Goal: Information Seeking & Learning: Learn about a topic

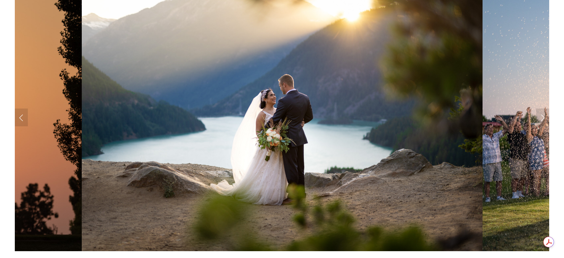
scroll to position [604, 0]
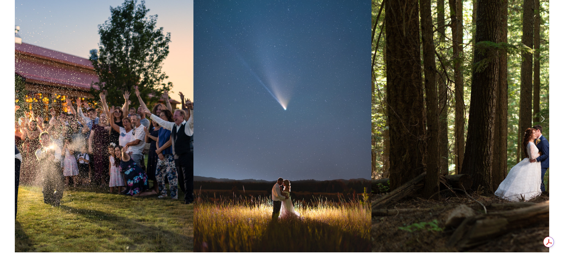
click at [547, 118] on link "Next Slide" at bounding box center [542, 119] width 13 height 18
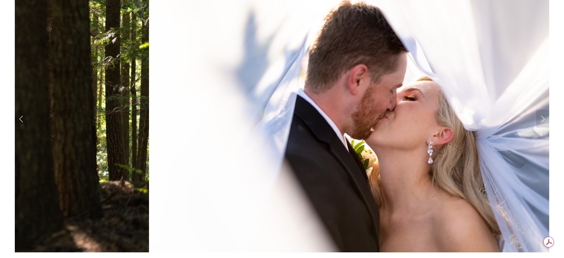
click at [21, 117] on link "Previous Slide" at bounding box center [21, 119] width 13 height 18
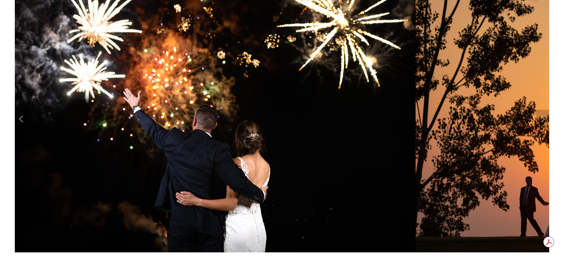
click at [542, 123] on link "Next Slide" at bounding box center [542, 119] width 13 height 18
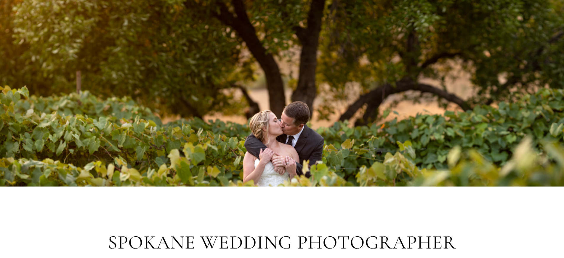
scroll to position [0, 0]
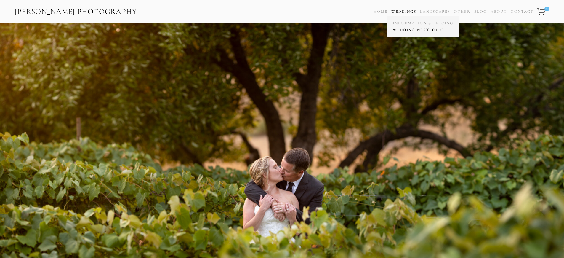
click at [408, 29] on link "Wedding Portfolio" at bounding box center [422, 30] width 63 height 7
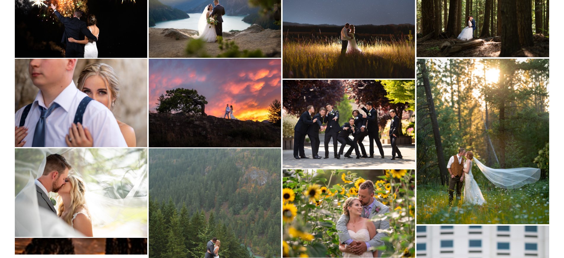
scroll to position [214, 0]
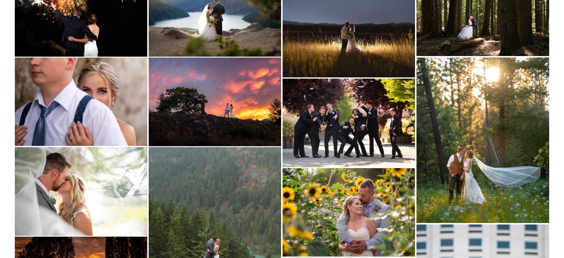
click at [262, 88] on img at bounding box center [215, 101] width 132 height 88
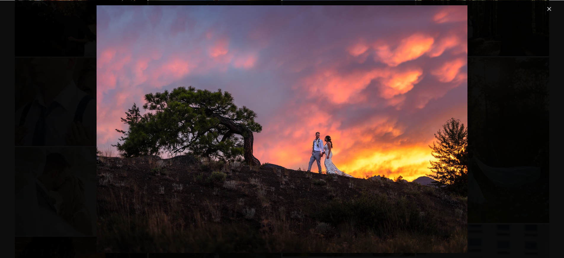
click at [518, 169] on div "Gallery" at bounding box center [281, 128] width 541 height 247
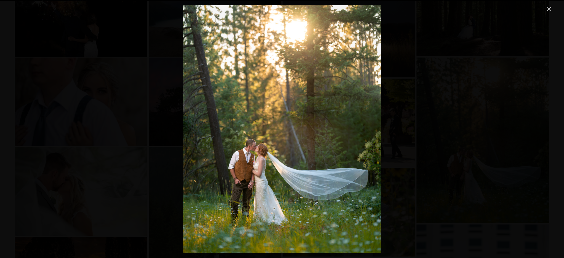
click at [68, 60] on div "Gallery" at bounding box center [281, 128] width 541 height 247
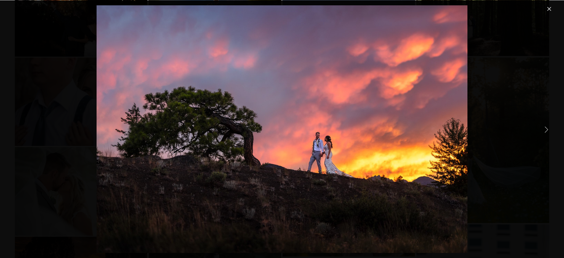
click at [552, 7] on link "Close" at bounding box center [549, 8] width 7 height 7
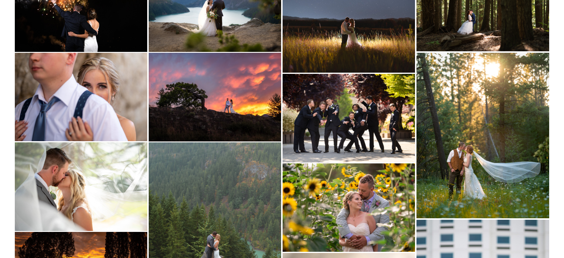
scroll to position [301, 0]
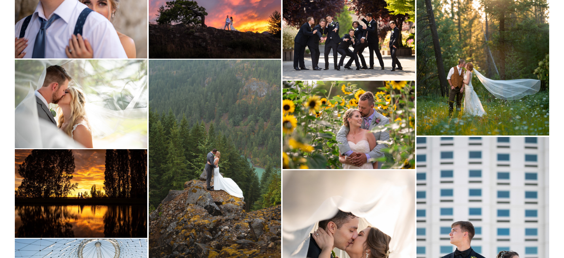
click at [376, 124] on img at bounding box center [349, 125] width 132 height 88
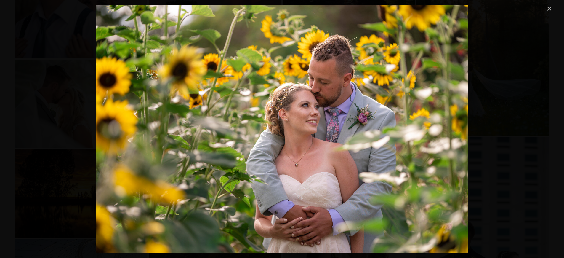
click at [548, 9] on link "Close" at bounding box center [549, 8] width 7 height 7
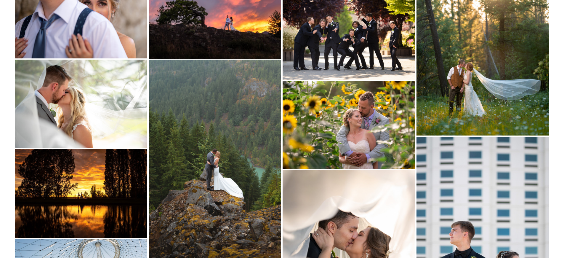
click at [36, 195] on img at bounding box center [81, 193] width 132 height 88
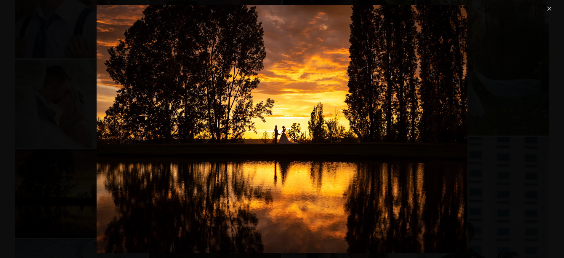
click at [548, 10] on link "Close" at bounding box center [549, 8] width 7 height 7
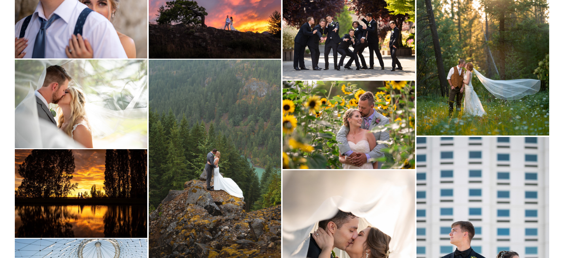
click at [259, 155] on img at bounding box center [215, 159] width 132 height 199
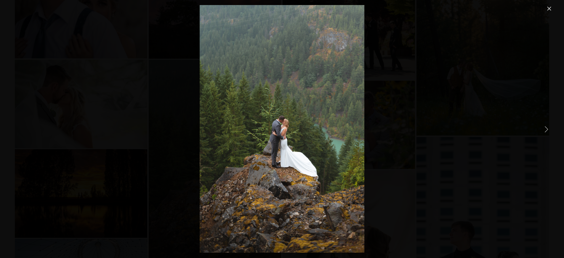
click at [552, 9] on link "Close" at bounding box center [549, 8] width 7 height 7
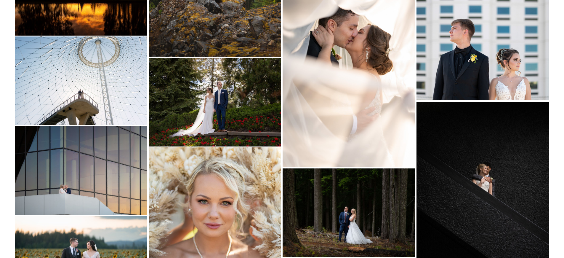
scroll to position [556, 0]
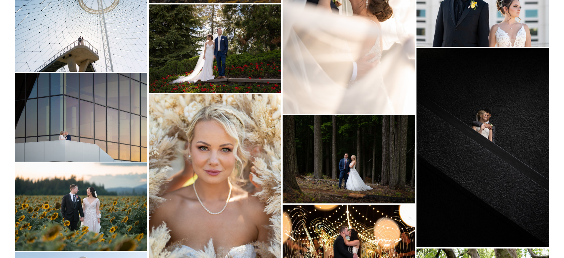
click at [478, 160] on img at bounding box center [482, 147] width 133 height 198
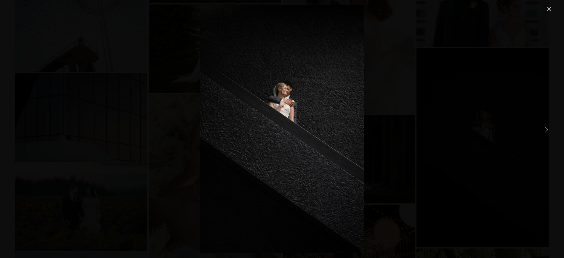
click at [549, 12] on link "Close" at bounding box center [549, 8] width 7 height 7
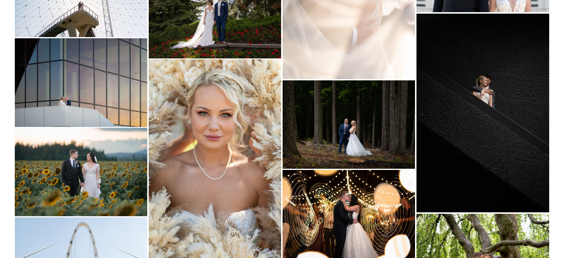
scroll to position [659, 0]
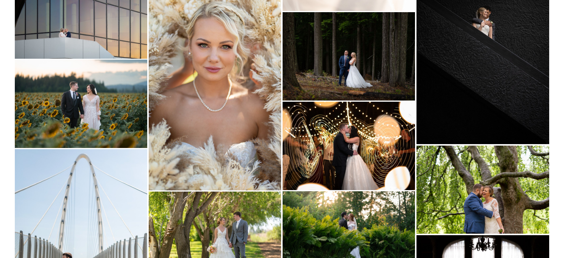
click at [315, 147] on img at bounding box center [349, 146] width 132 height 88
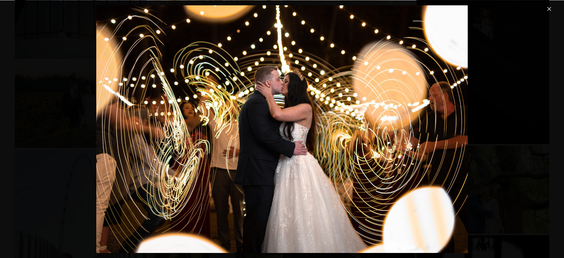
click at [541, 167] on div "Gallery" at bounding box center [281, 128] width 541 height 247
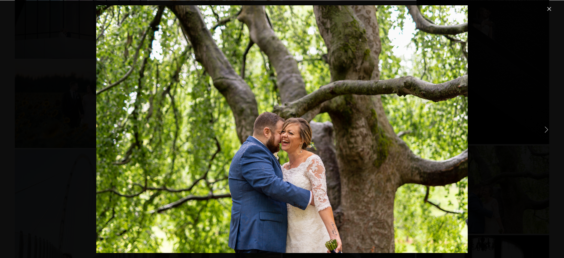
click at [549, 11] on link "Close" at bounding box center [549, 8] width 7 height 7
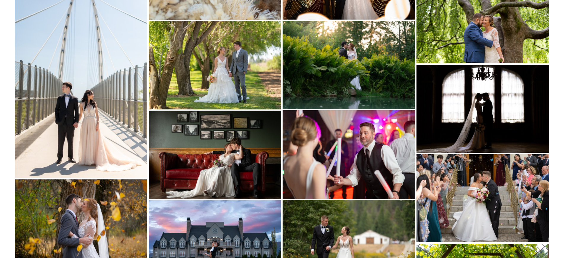
scroll to position [830, 0]
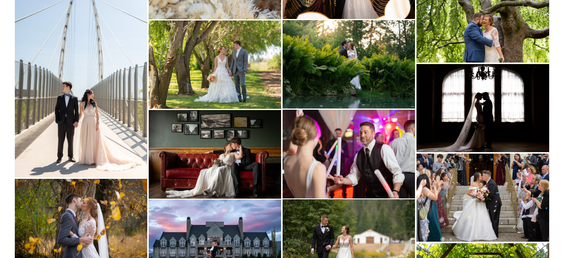
click at [193, 158] on img at bounding box center [215, 154] width 132 height 88
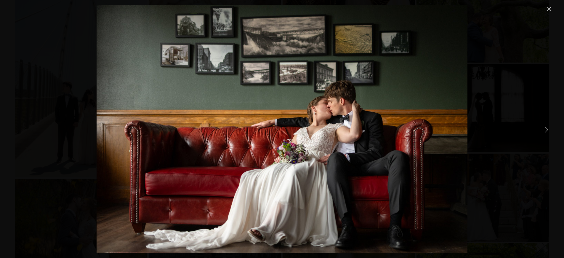
click at [526, 170] on div "Gallery" at bounding box center [281, 128] width 541 height 247
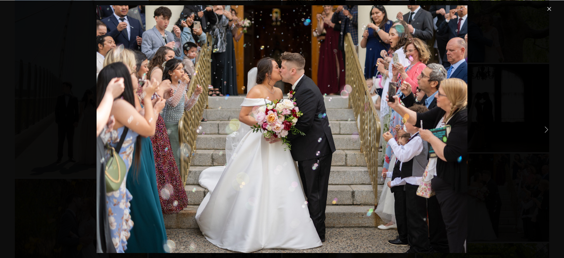
click at [552, 8] on link "Close" at bounding box center [549, 8] width 7 height 7
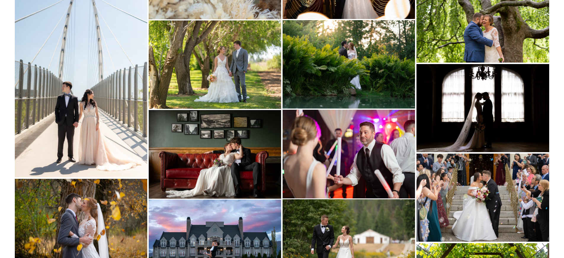
click at [132, 94] on img at bounding box center [81, 77] width 132 height 199
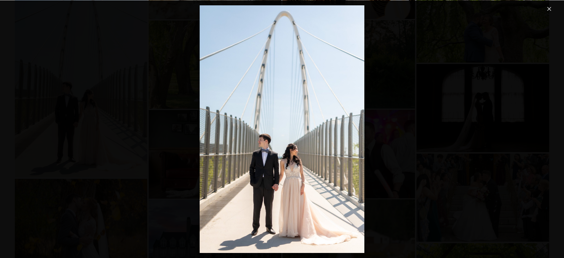
click at [548, 10] on link "Close" at bounding box center [549, 8] width 7 height 7
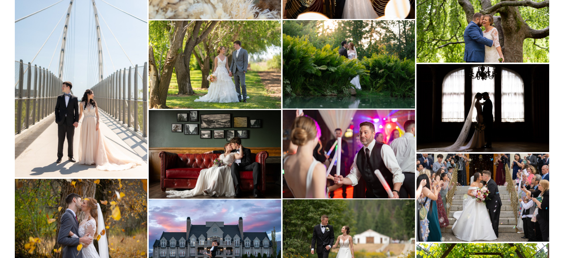
click at [336, 152] on img at bounding box center [349, 154] width 132 height 88
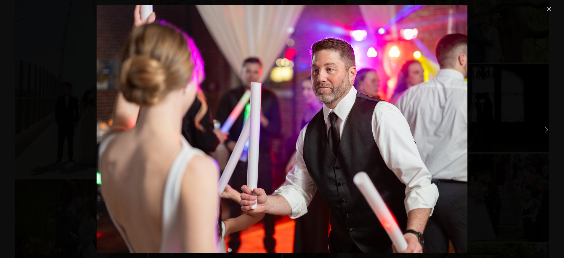
click at [551, 10] on link "Close" at bounding box center [549, 8] width 7 height 7
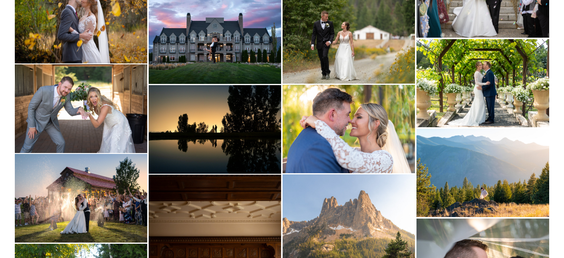
scroll to position [1042, 0]
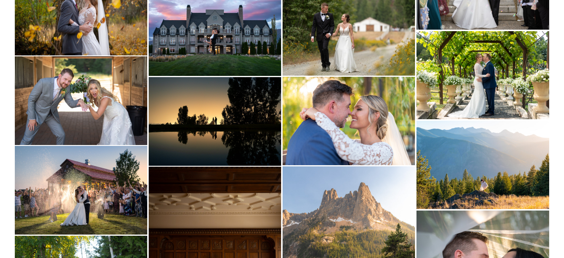
click at [163, 111] on img at bounding box center [215, 121] width 132 height 88
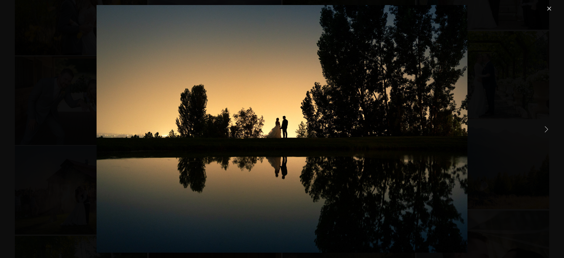
click at [551, 8] on link "Close" at bounding box center [549, 8] width 7 height 7
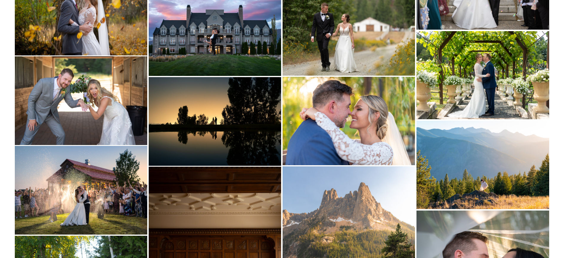
click at [84, 93] on img at bounding box center [81, 100] width 132 height 88
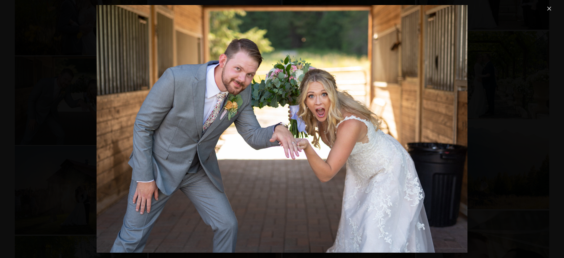
click at [549, 10] on link "Close" at bounding box center [549, 8] width 7 height 7
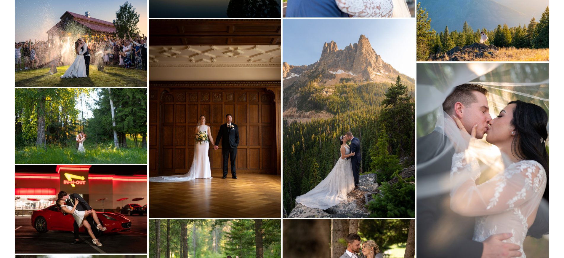
scroll to position [1075, 0]
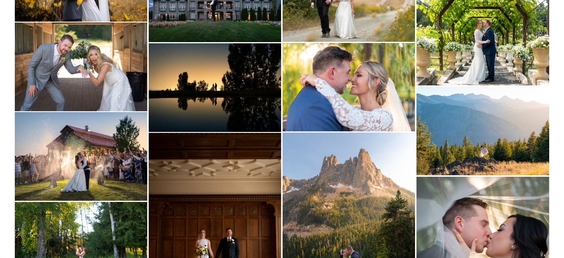
click at [129, 78] on img at bounding box center [81, 67] width 132 height 88
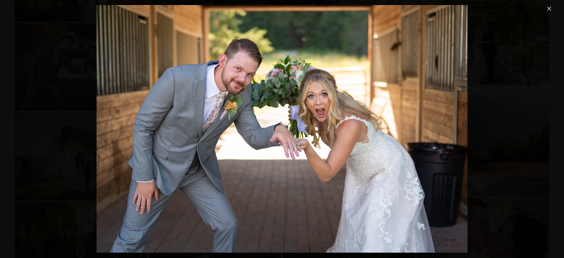
click at [549, 10] on link "Close" at bounding box center [549, 8] width 7 height 7
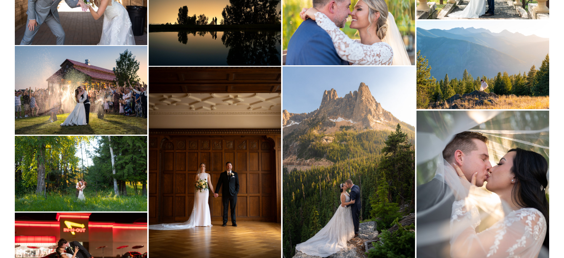
scroll to position [1172, 0]
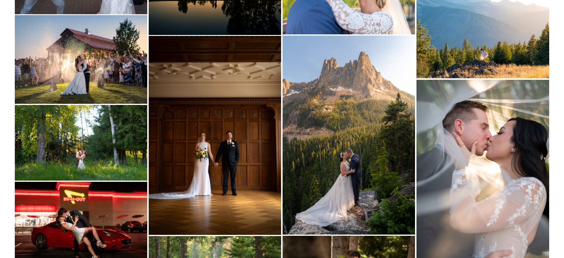
click at [223, 126] on img at bounding box center [215, 135] width 132 height 199
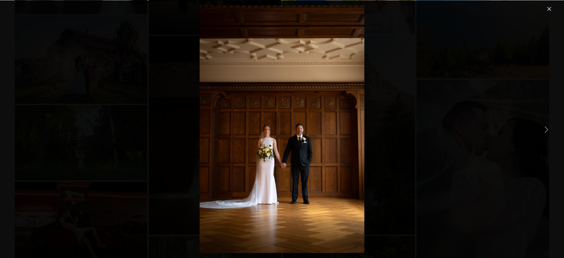
click at [548, 8] on link "Close" at bounding box center [549, 8] width 7 height 7
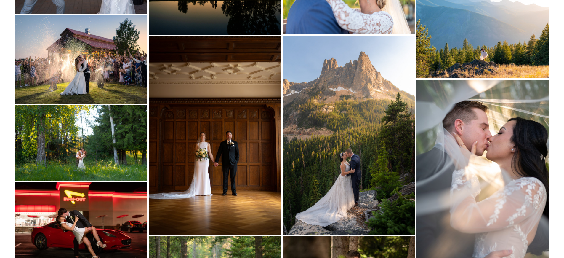
click at [120, 189] on img at bounding box center [81, 226] width 132 height 88
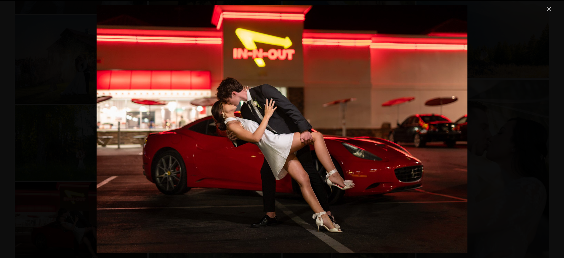
click at [548, 9] on link "Close" at bounding box center [549, 8] width 7 height 7
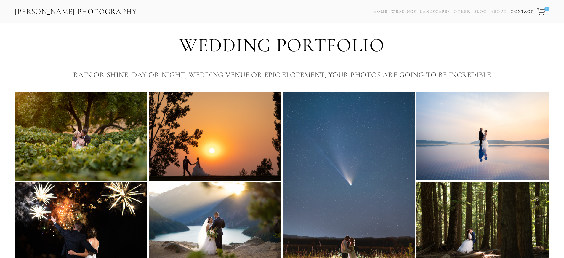
click at [518, 12] on link "Contact" at bounding box center [522, 11] width 23 height 9
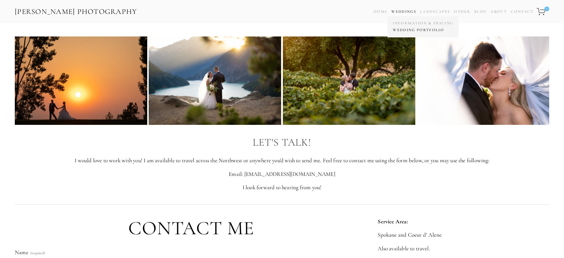
click at [410, 31] on link "Wedding Portfolio" at bounding box center [422, 30] width 63 height 7
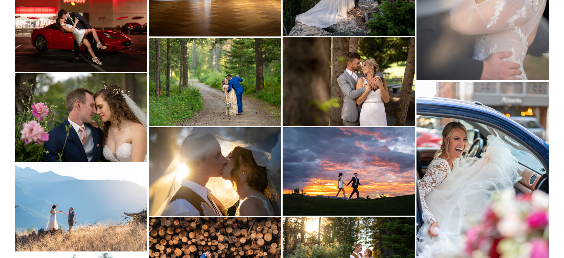
scroll to position [1371, 0]
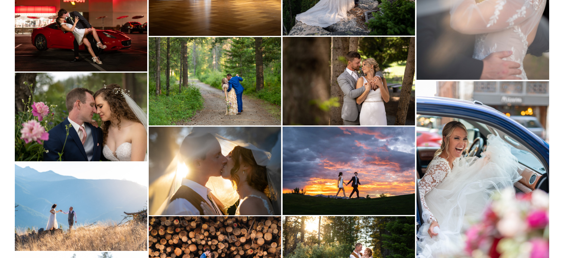
click at [381, 167] on img at bounding box center [349, 170] width 132 height 88
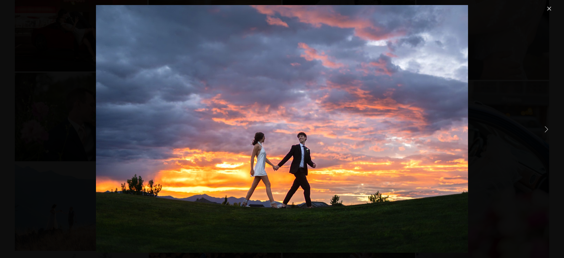
click at [518, 169] on div "Gallery" at bounding box center [281, 128] width 541 height 247
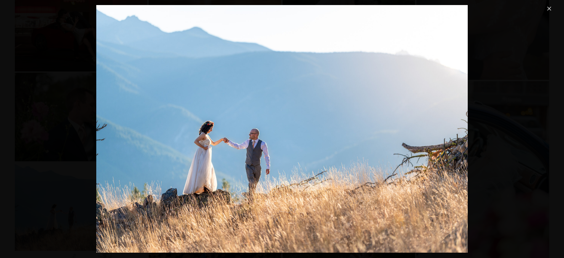
click at [547, 11] on link "Close" at bounding box center [549, 8] width 7 height 7
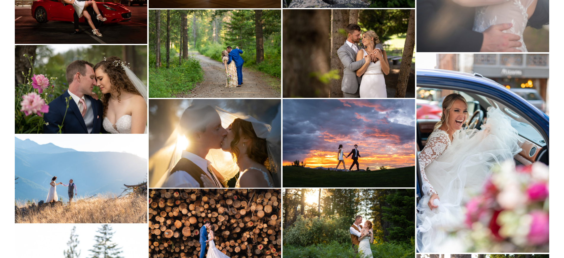
scroll to position [1543, 0]
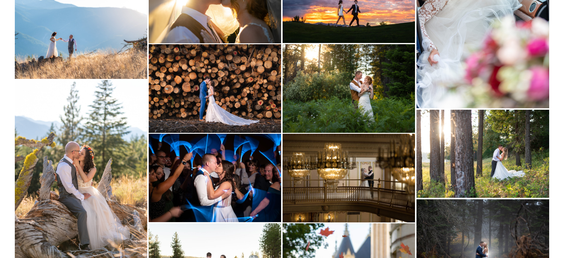
click at [232, 103] on img at bounding box center [215, 88] width 132 height 88
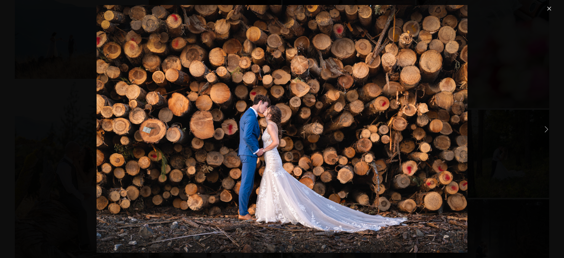
drag, startPoint x: 548, startPoint y: 11, endPoint x: 524, endPoint y: 45, distance: 42.2
click at [548, 11] on link "Close" at bounding box center [549, 8] width 7 height 7
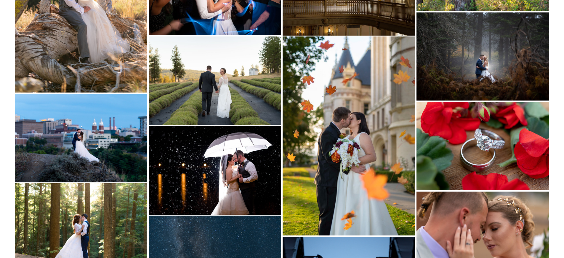
scroll to position [1736, 0]
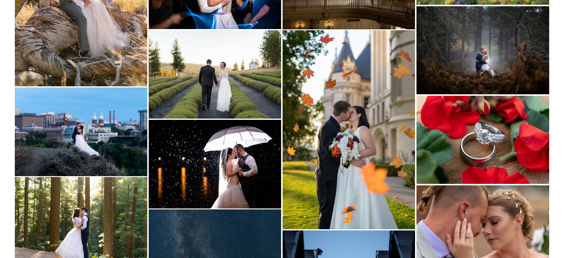
click at [227, 180] on img at bounding box center [215, 164] width 132 height 88
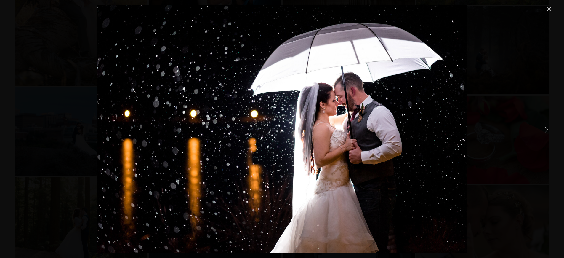
click at [547, 9] on link "Close" at bounding box center [549, 8] width 7 height 7
